Goal: Download file/media

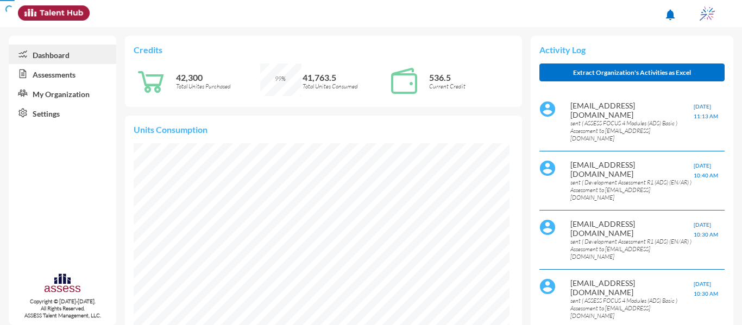
scroll to position [85, 170]
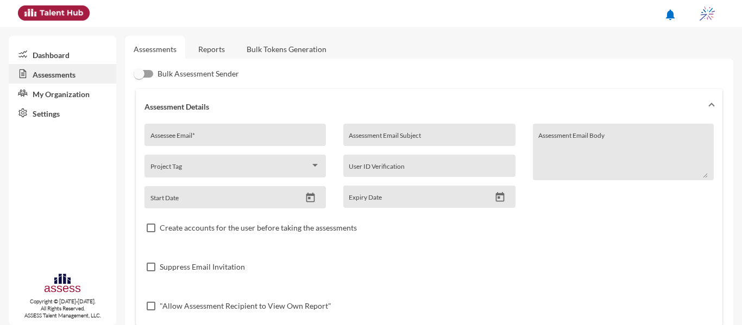
click at [224, 40] on link "Reports" at bounding box center [211, 49] width 44 height 27
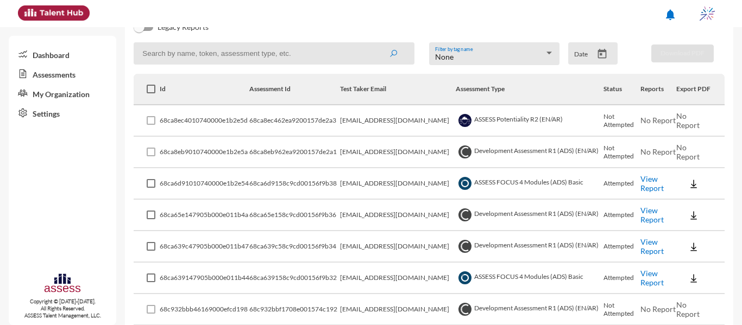
scroll to position [163, 0]
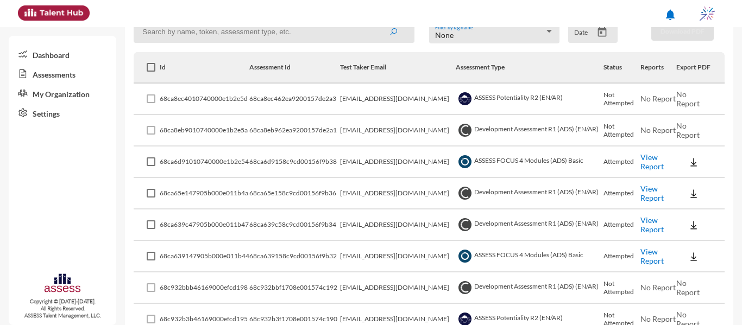
click at [386, 157] on td "[EMAIL_ADDRESS][DOMAIN_NAME]" at bounding box center [397, 162] width 115 height 31
click at [691, 169] on button at bounding box center [693, 162] width 35 height 20
click at [686, 183] on button "EN" at bounding box center [701, 182] width 61 height 21
click at [687, 202] on button at bounding box center [693, 193] width 35 height 20
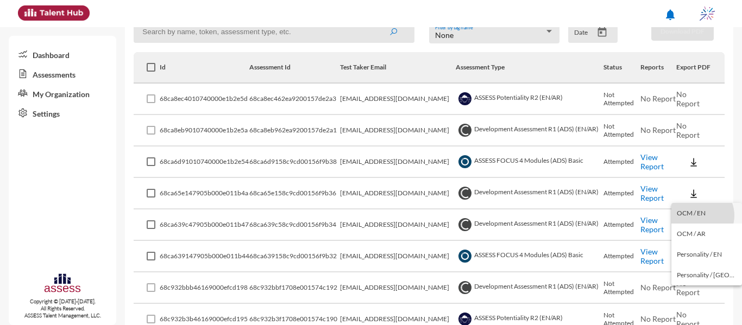
click at [698, 216] on button "OCM / EN" at bounding box center [706, 213] width 71 height 21
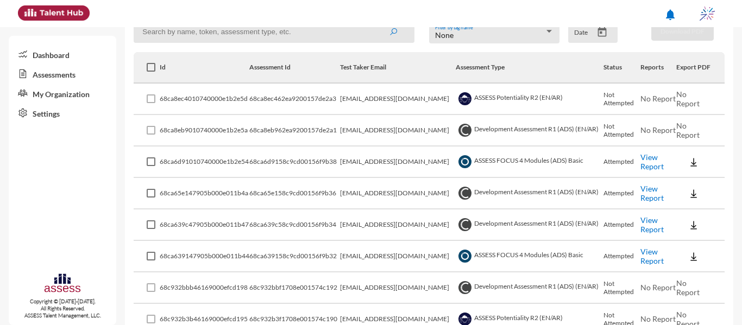
click at [688, 231] on img at bounding box center [693, 225] width 11 height 11
click at [694, 249] on button "OCM / EN" at bounding box center [706, 245] width 71 height 21
click at [691, 249] on button at bounding box center [693, 256] width 35 height 20
click at [697, 270] on button "EN" at bounding box center [701, 276] width 61 height 21
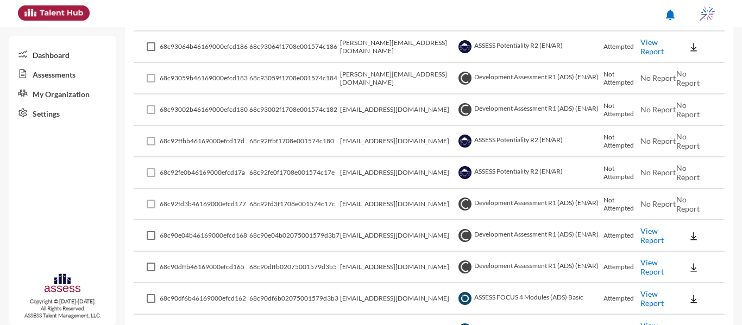
scroll to position [597, 0]
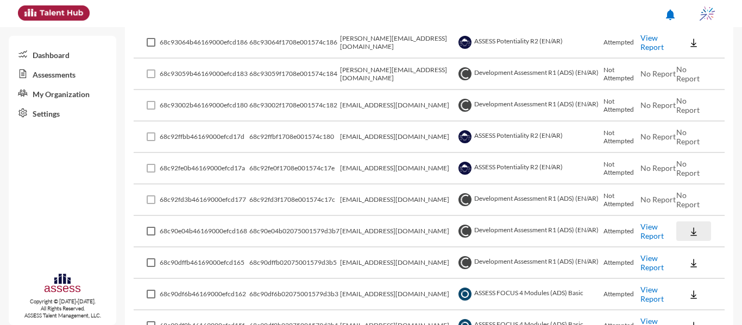
click at [688, 236] on img at bounding box center [693, 231] width 11 height 11
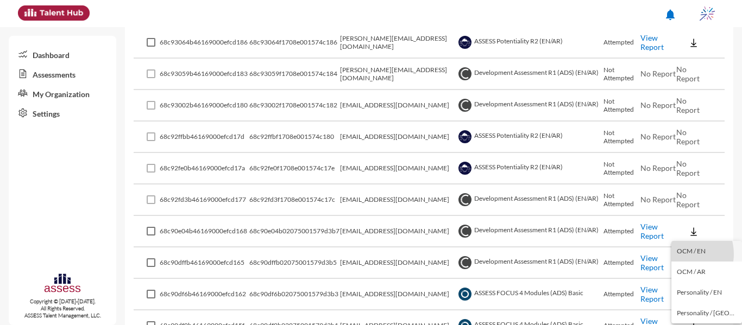
click at [681, 254] on button "OCM / EN" at bounding box center [706, 251] width 71 height 21
click at [681, 260] on button at bounding box center [693, 263] width 35 height 20
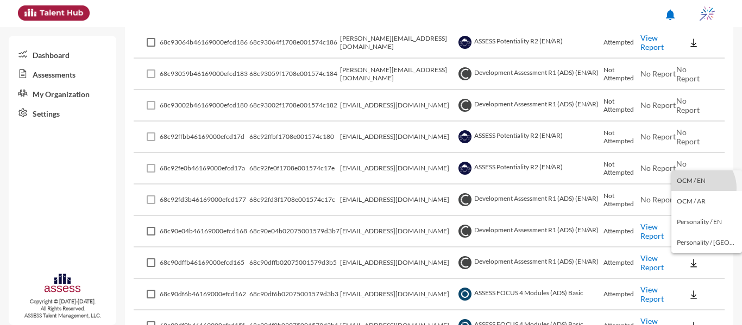
click at [698, 188] on button "OCM / EN" at bounding box center [706, 180] width 71 height 21
click at [695, 291] on button at bounding box center [693, 294] width 35 height 20
click at [695, 254] on button "EN" at bounding box center [701, 253] width 61 height 21
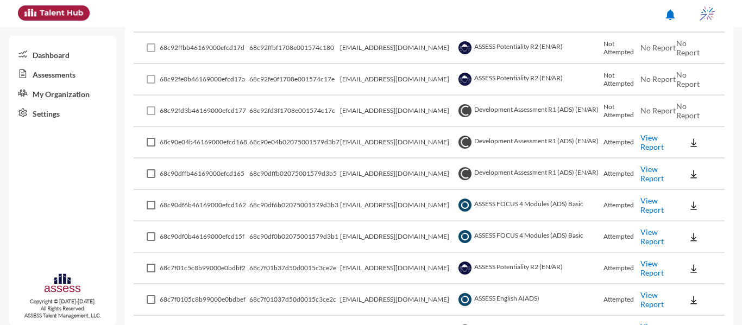
scroll to position [706, 0]
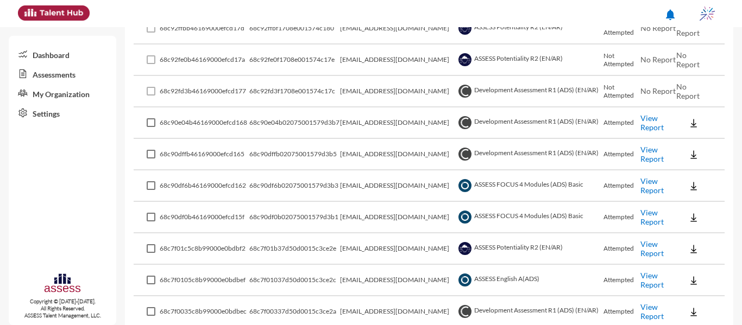
click at [500, 186] on td "ASSESS FOCUS 4 Modules (ADS) Basic" at bounding box center [529, 185] width 148 height 31
click at [688, 181] on img at bounding box center [693, 186] width 11 height 11
click at [688, 203] on button "EN" at bounding box center [701, 205] width 61 height 21
click at [682, 219] on button at bounding box center [693, 217] width 35 height 20
click at [688, 232] on button "EN" at bounding box center [701, 237] width 61 height 21
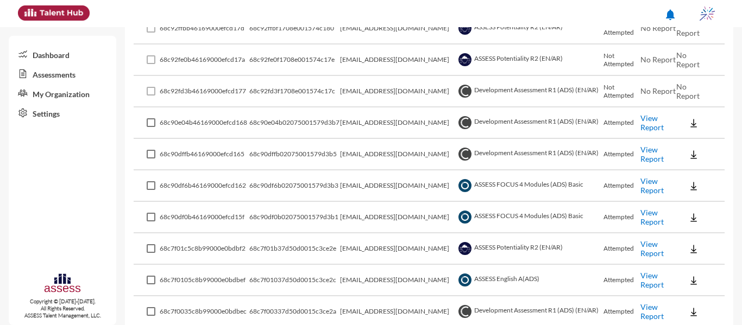
click at [303, 200] on td "68c90df6b02075001579d3b3" at bounding box center [294, 185] width 91 height 31
drag, startPoint x: 393, startPoint y: 229, endPoint x: 350, endPoint y: 93, distance: 142.2
click at [380, 175] on td "[EMAIL_ADDRESS][DOMAIN_NAME]" at bounding box center [397, 185] width 115 height 31
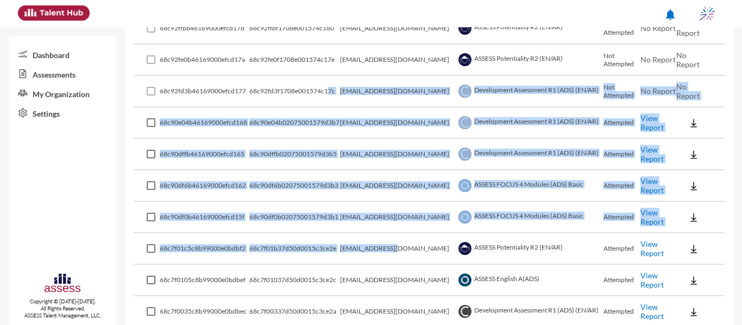
drag, startPoint x: 393, startPoint y: 236, endPoint x: 328, endPoint y: 85, distance: 163.7
click at [398, 218] on td "[EMAIL_ADDRESS][DOMAIN_NAME]" at bounding box center [397, 217] width 115 height 31
